Goal: Information Seeking & Learning: Learn about a topic

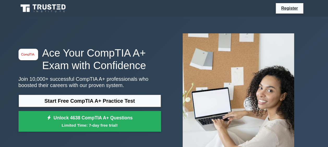
click at [90, 101] on link "Start Free CompTIA A+ Practice Test" at bounding box center [90, 101] width 142 height 13
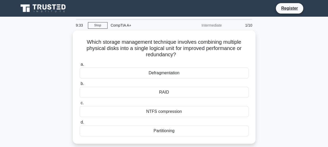
click at [154, 72] on div "Defragmentation" at bounding box center [164, 73] width 169 height 11
click at [80, 66] on input "a. Defragmentation" at bounding box center [80, 64] width 0 height 3
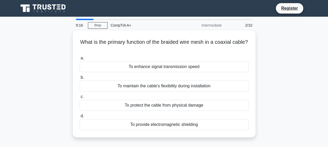
click at [154, 72] on div "a. To enhance signal transmission speed b. To maintain the cable's flexibility …" at bounding box center [163, 92] width 175 height 77
drag, startPoint x: 154, startPoint y: 72, endPoint x: 160, endPoint y: 66, distance: 8.7
click at [160, 66] on div "a. To enhance signal transmission speed b. To maintain the cable's flexibility …" at bounding box center [163, 92] width 175 height 77
click at [160, 66] on div "To enhance signal transmission speed" at bounding box center [164, 66] width 169 height 11
click at [80, 60] on input "a. To enhance signal transmission speed" at bounding box center [80, 58] width 0 height 3
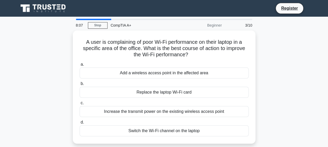
click at [170, 133] on div "Switch the Wi-Fi channel on the laptop" at bounding box center [164, 130] width 169 height 11
click at [80, 124] on input "d. Switch the Wi-Fi channel on the laptop" at bounding box center [80, 122] width 0 height 3
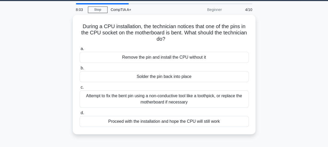
scroll to position [17, 0]
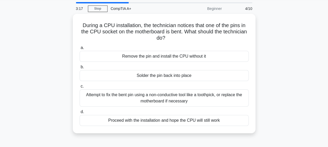
click at [159, 100] on div "Attempt to fix the bent pin using a non-conductive tool like a toothpick, or re…" at bounding box center [164, 97] width 169 height 17
click at [80, 88] on input "c. Attempt to fix the bent pin using a non-conductive tool like a toothpick, or…" at bounding box center [80, 86] width 0 height 3
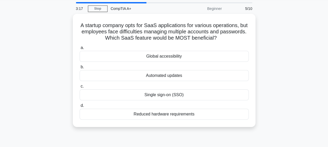
click at [159, 100] on div "Single sign-on (SSO)" at bounding box center [164, 94] width 169 height 11
click at [80, 88] on input "c. Single sign-on (SSO)" at bounding box center [80, 86] width 0 height 3
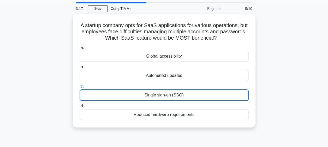
scroll to position [0, 0]
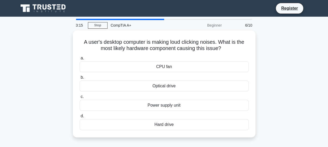
click at [270, 73] on div "A user's desktop computer is making loud clicking noises. What is the most like…" at bounding box center [163, 87] width 297 height 113
click at [166, 124] on div "Hard drive" at bounding box center [164, 124] width 169 height 11
click at [80, 118] on input "d. [GEOGRAPHIC_DATA]" at bounding box center [80, 116] width 0 height 3
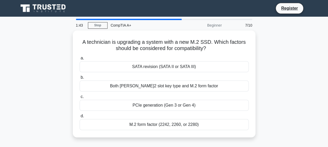
click at [168, 67] on div "SATA revision (SATA II or SATA III)" at bounding box center [164, 66] width 169 height 11
click at [80, 60] on input "a. SATA revision (SATA II or SATA III)" at bounding box center [80, 58] width 0 height 3
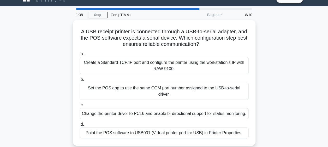
scroll to position [13, 0]
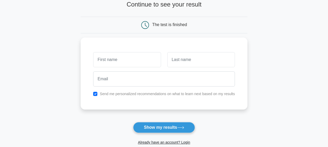
scroll to position [39, 0]
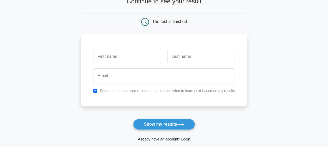
click at [173, 125] on button "Show my results" at bounding box center [164, 124] width 62 height 11
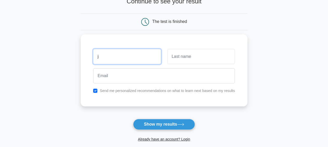
type input "j"
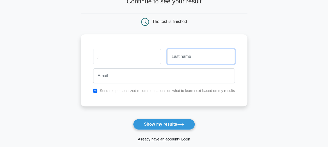
click at [186, 52] on input "text" at bounding box center [201, 56] width 68 height 15
type input "n"
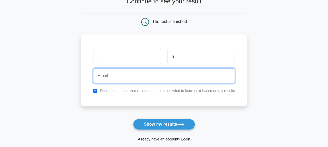
click at [130, 77] on input "email" at bounding box center [164, 75] width 142 height 15
type input "n"
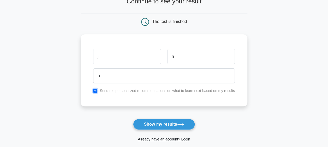
click at [94, 89] on input "checkbox" at bounding box center [95, 91] width 4 height 4
checkbox input "false"
click at [161, 124] on button "Show my results" at bounding box center [164, 124] width 62 height 11
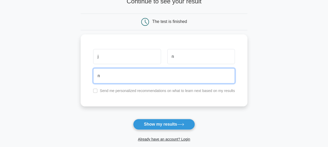
click at [121, 69] on input "n" at bounding box center [164, 75] width 142 height 15
type input "joshbrew33@gmail.com"
click at [133, 119] on button "Show my results" at bounding box center [164, 124] width 62 height 11
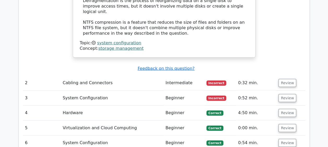
scroll to position [625, 0]
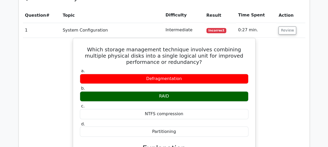
scroll to position [0, 3]
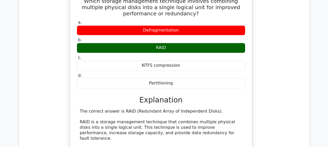
click at [27, 109] on div "Which storage management technique involves combining multiple physical disks i…" at bounding box center [161, 127] width 282 height 277
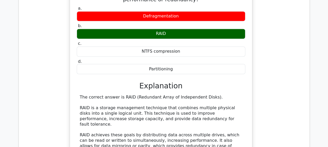
scroll to position [437, 0]
